Goal: Find specific page/section: Find specific page/section

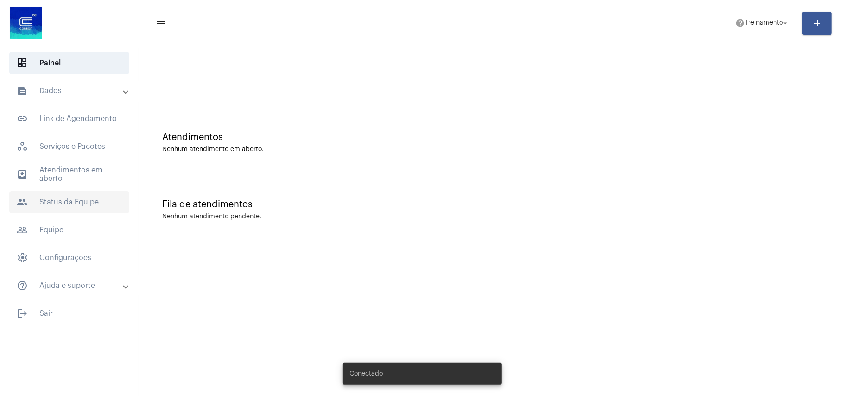
click at [59, 196] on span "people Status da Equipe" at bounding box center [69, 202] width 120 height 22
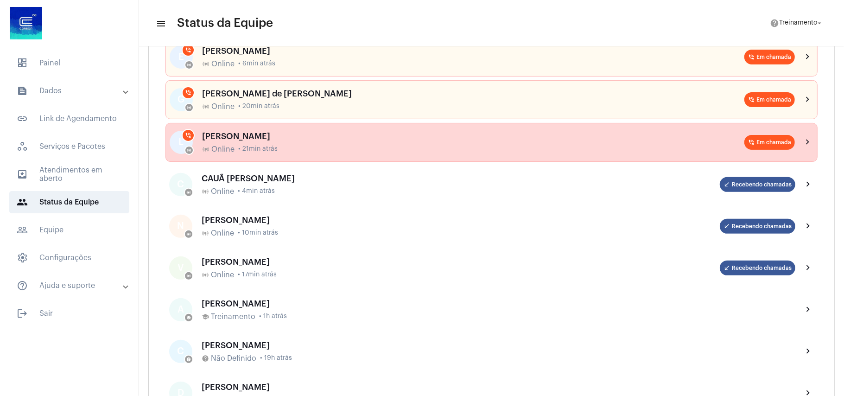
scroll to position [185, 0]
